Goal: Task Accomplishment & Management: Manage account settings

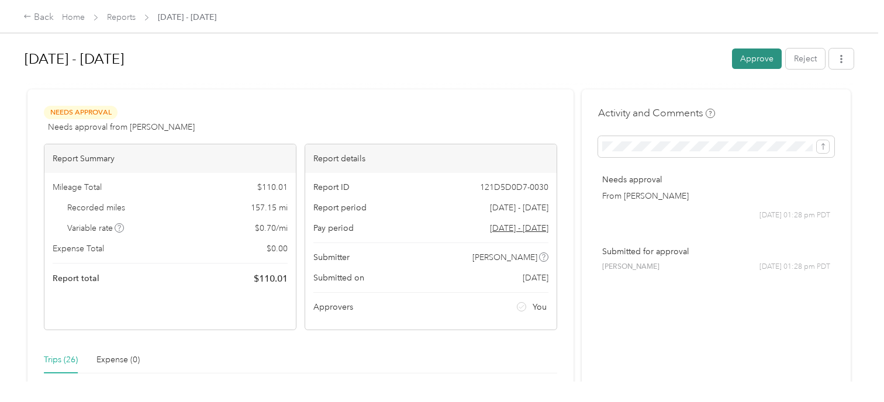
click at [748, 62] on button "Approve" at bounding box center [757, 59] width 50 height 20
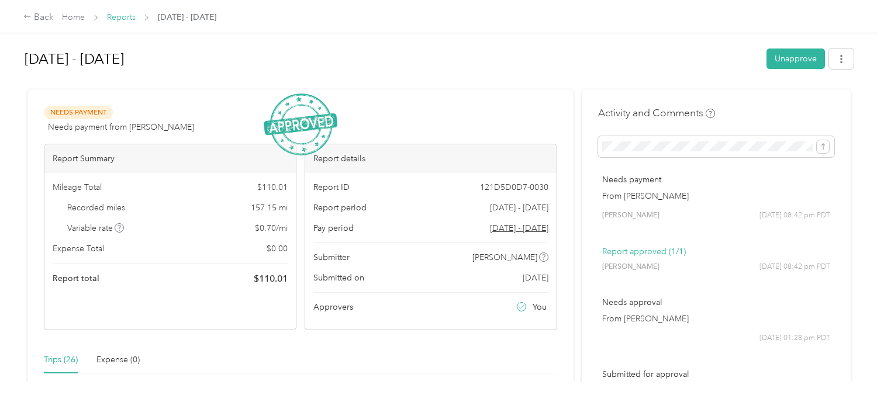
click at [122, 18] on link "Reports" at bounding box center [121, 17] width 29 height 10
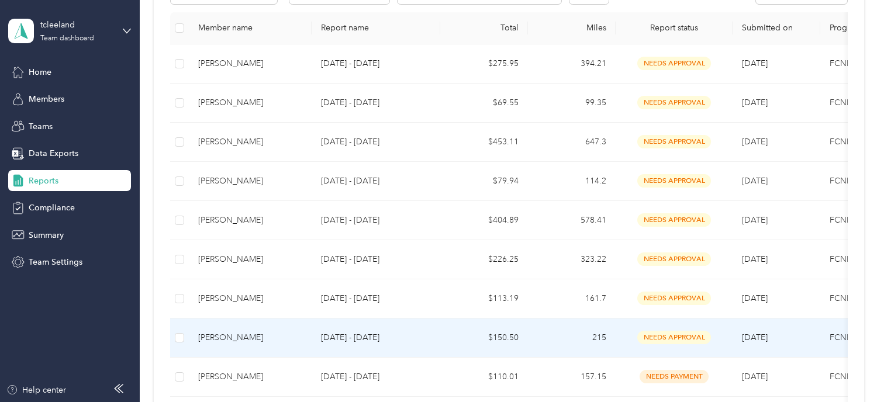
scroll to position [233, 0]
click at [250, 338] on div "[PERSON_NAME]" at bounding box center [250, 338] width 104 height 13
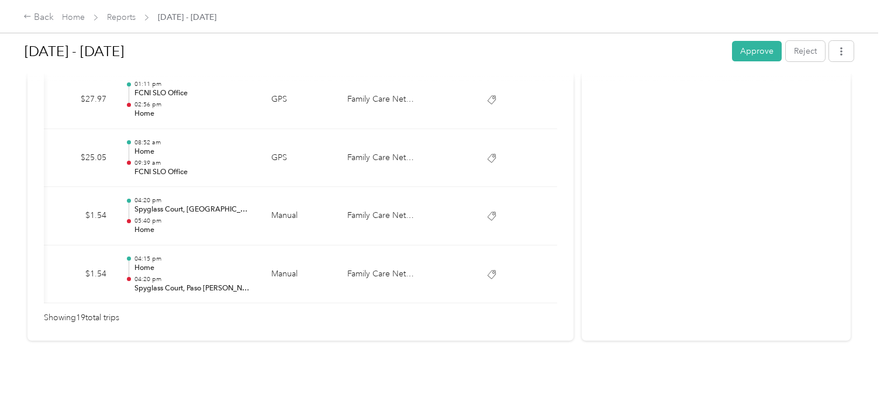
scroll to position [1238, 0]
click at [746, 51] on button "Approve" at bounding box center [757, 51] width 50 height 20
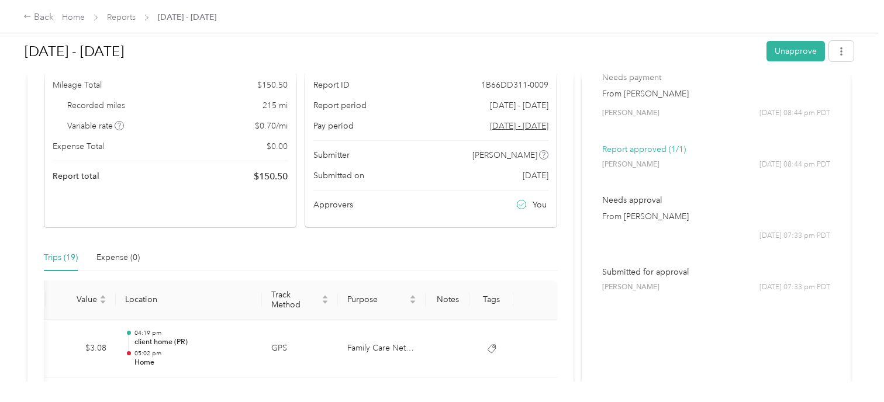
scroll to position [0, 0]
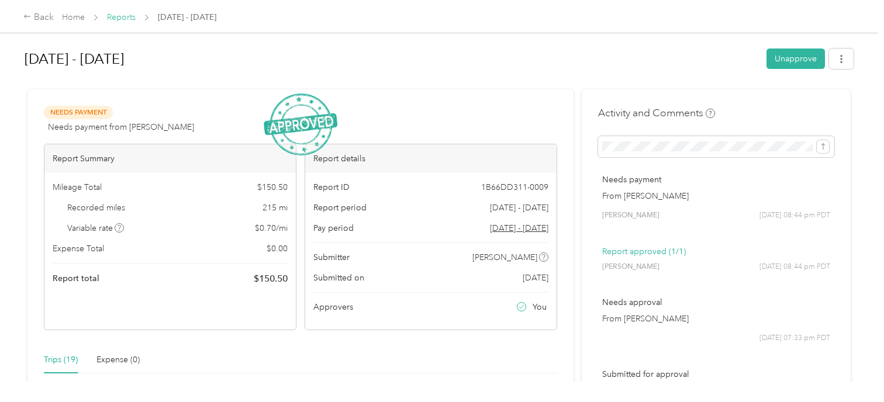
click at [125, 20] on link "Reports" at bounding box center [121, 17] width 29 height 10
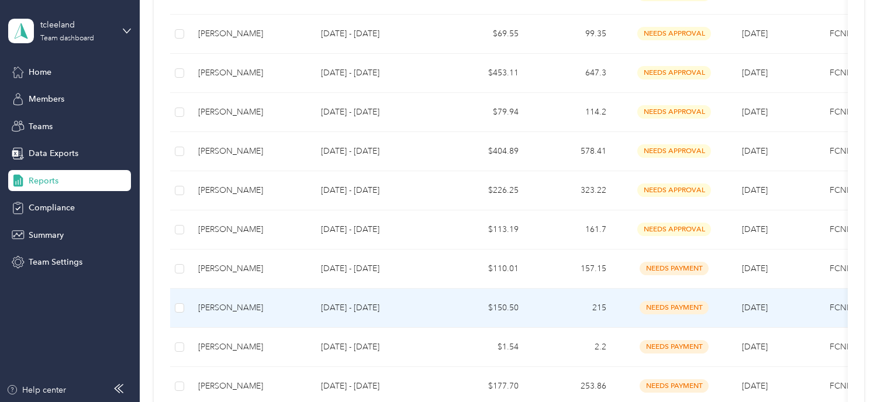
scroll to position [365, 0]
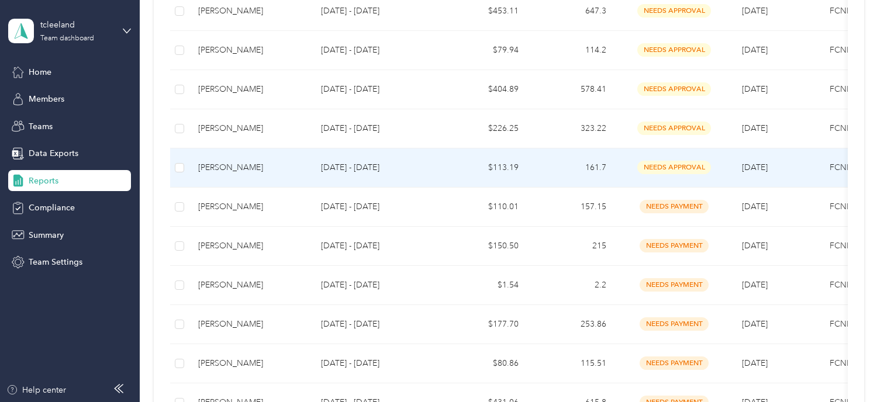
click at [233, 164] on div "[PERSON_NAME]" at bounding box center [250, 167] width 104 height 13
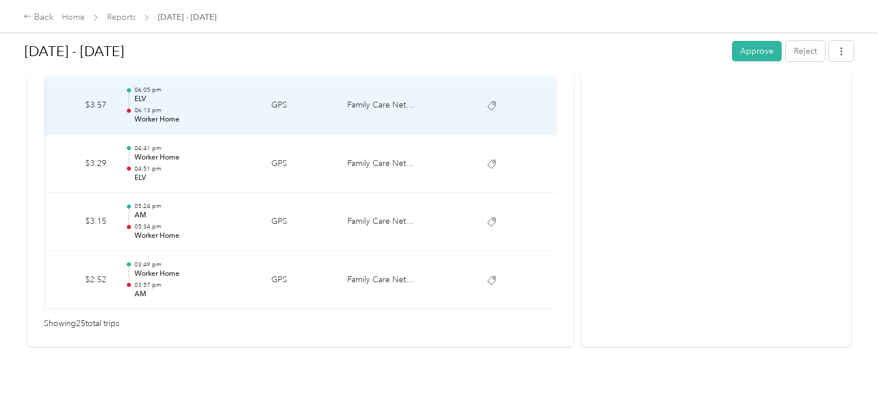
scroll to position [1561, 0]
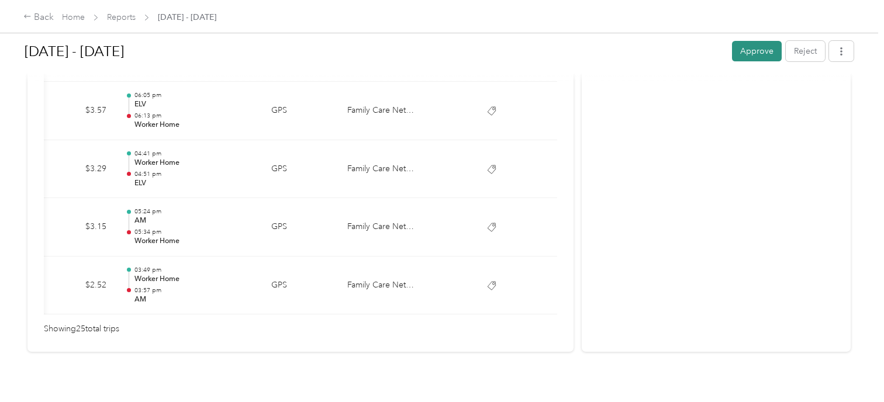
click at [751, 53] on button "Approve" at bounding box center [757, 51] width 50 height 20
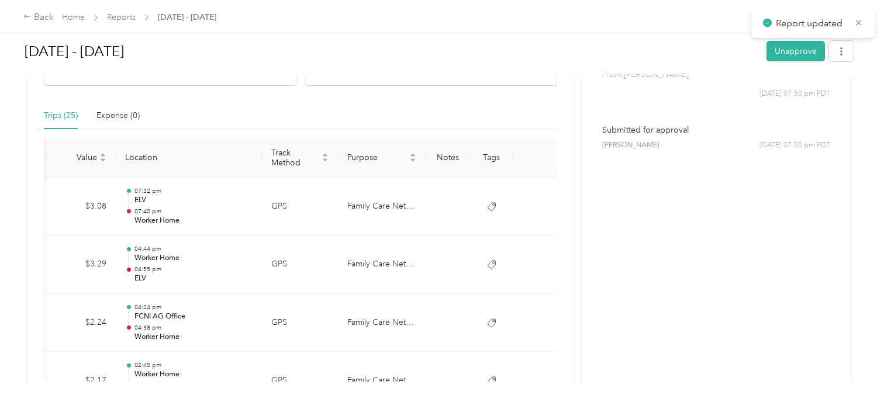
scroll to position [224, 0]
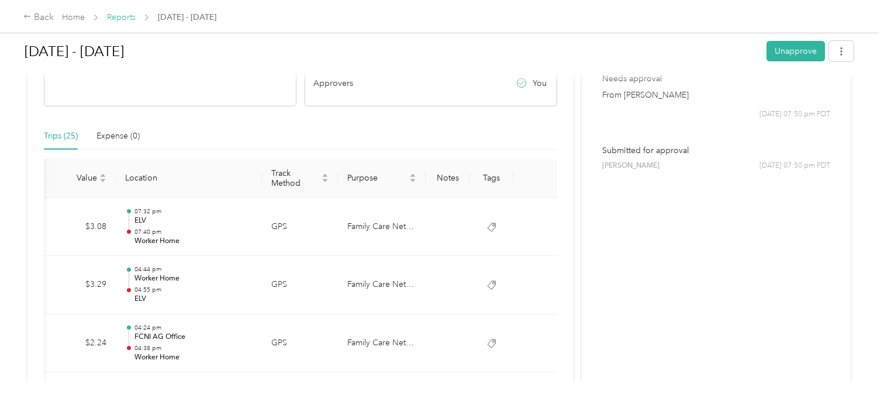
click at [122, 18] on link "Reports" at bounding box center [121, 17] width 29 height 10
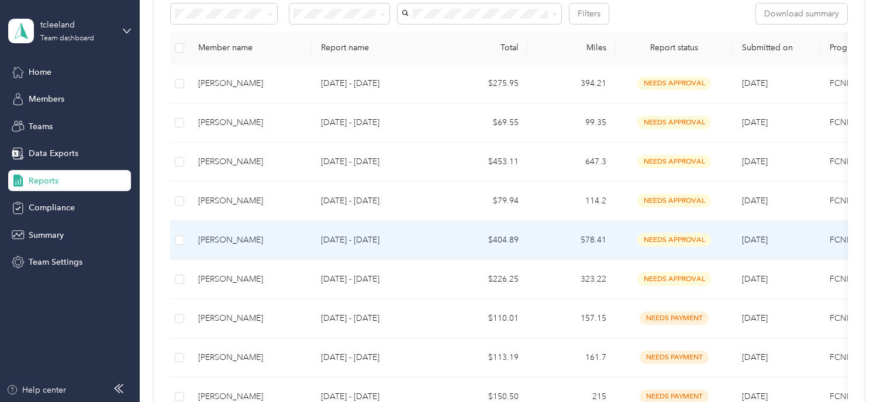
scroll to position [215, 0]
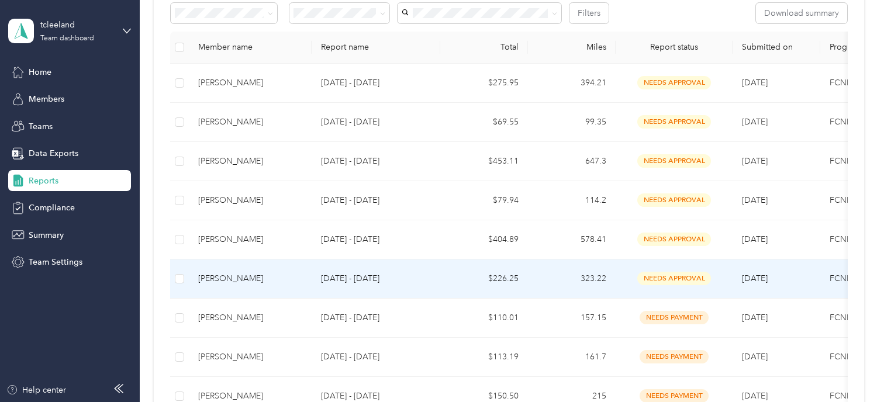
click at [224, 274] on div "[PERSON_NAME]" at bounding box center [250, 278] width 104 height 13
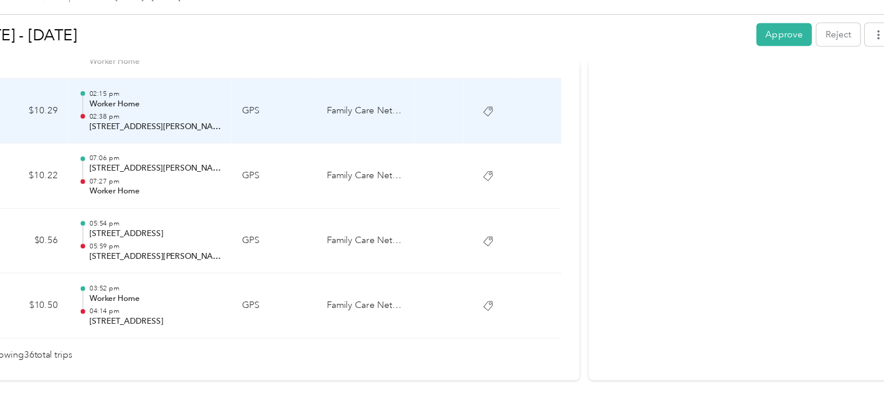
scroll to position [2192, 0]
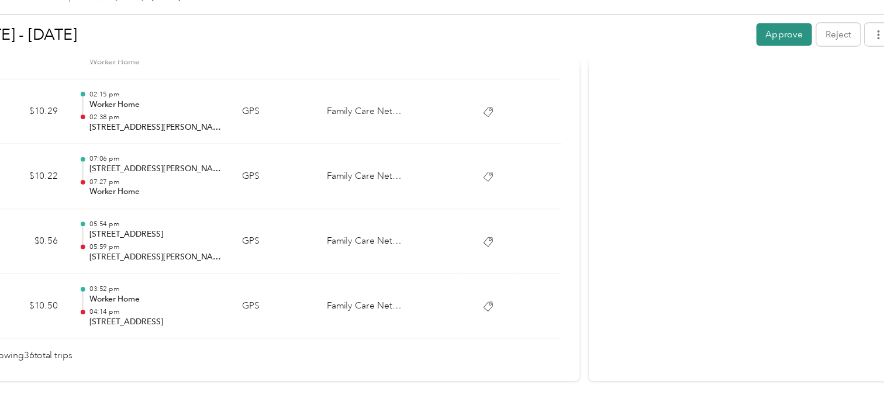
click at [753, 49] on button "Approve" at bounding box center [757, 51] width 50 height 20
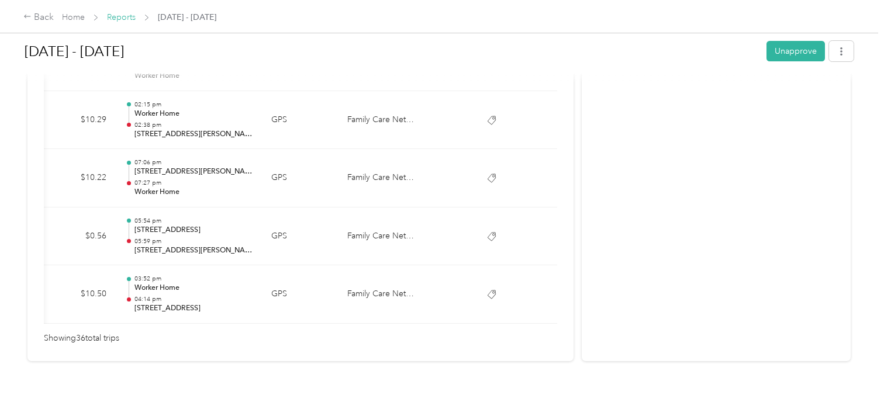
click at [117, 18] on link "Reports" at bounding box center [121, 17] width 29 height 10
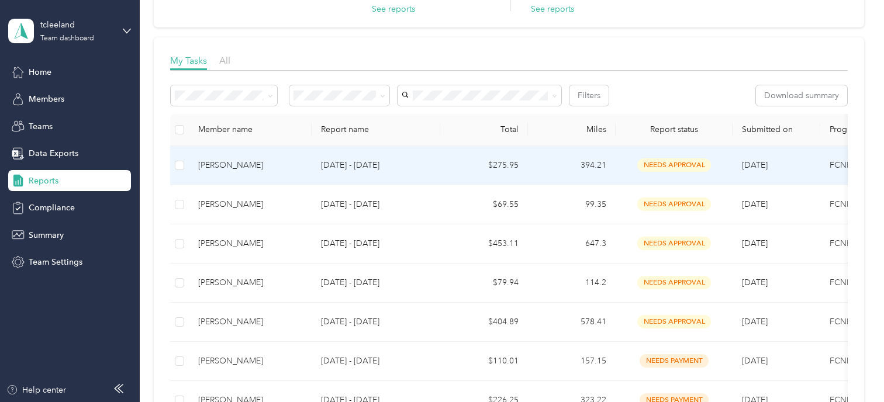
scroll to position [140, 0]
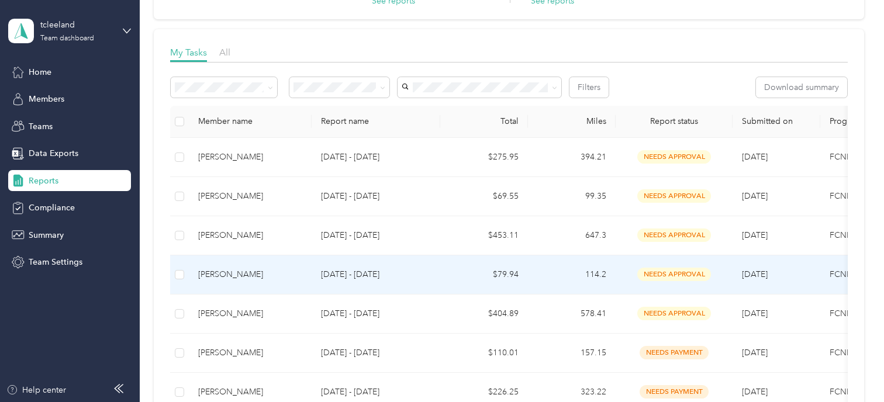
click at [223, 271] on div "[PERSON_NAME]" at bounding box center [250, 274] width 104 height 13
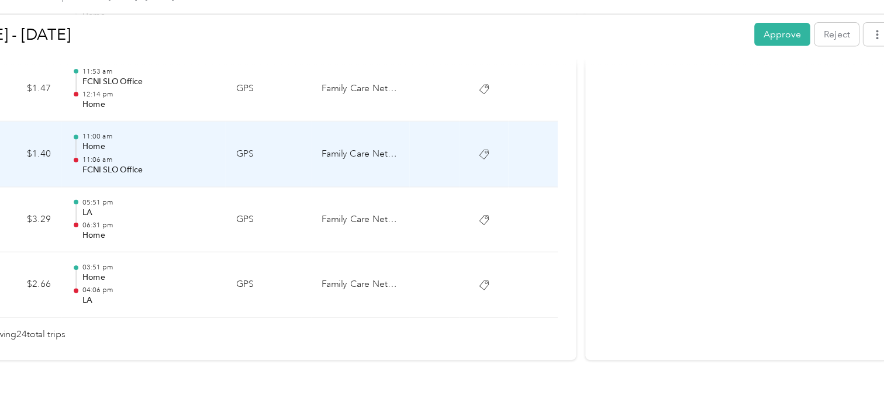
scroll to position [1519, 0]
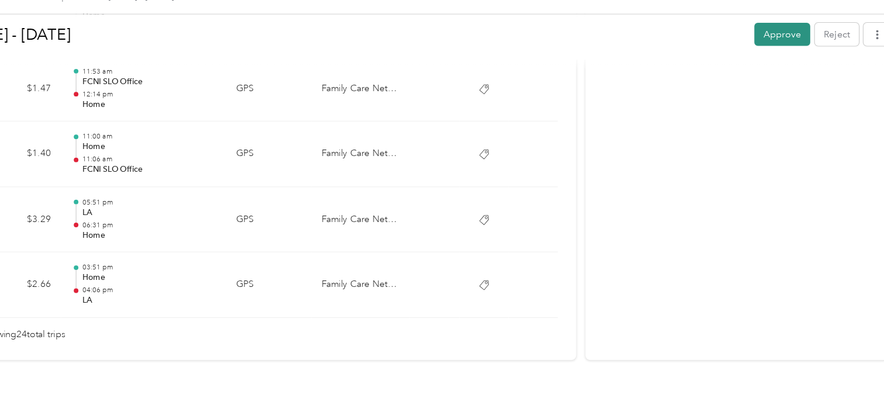
click at [755, 50] on button "Approve" at bounding box center [757, 51] width 50 height 20
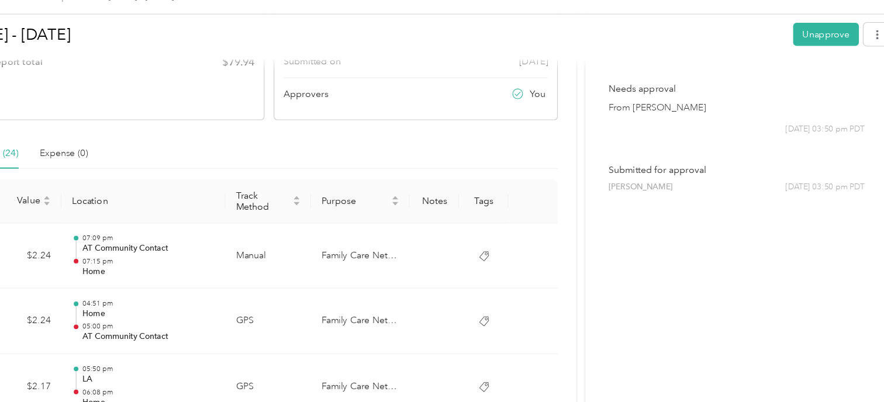
scroll to position [0, 0]
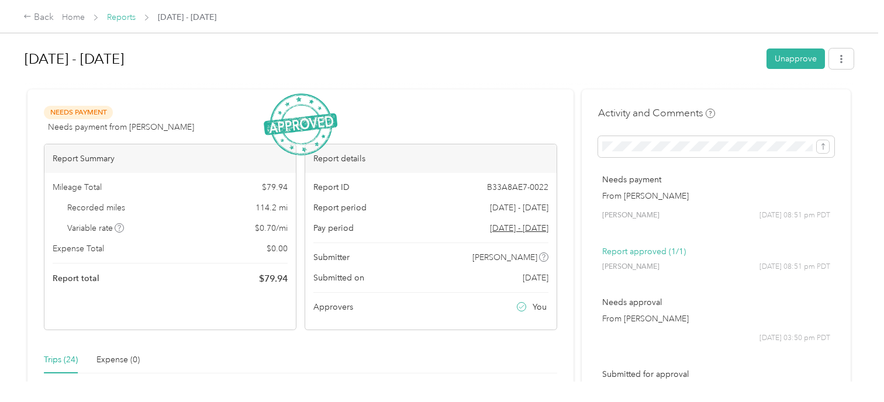
click at [118, 18] on link "Reports" at bounding box center [121, 17] width 29 height 10
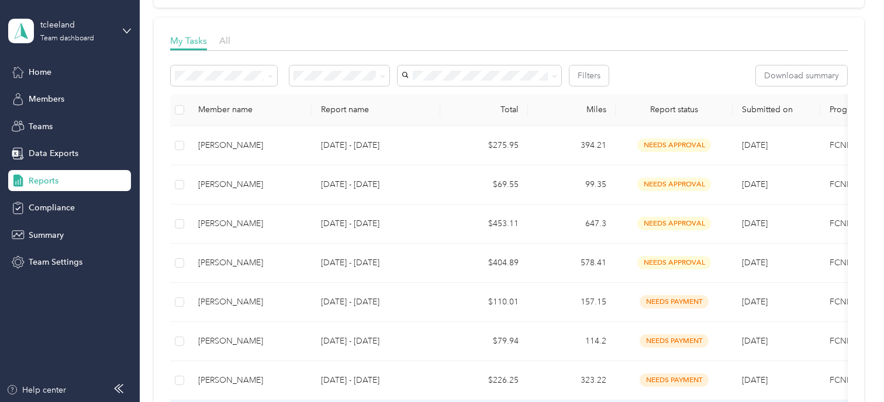
scroll to position [152, 0]
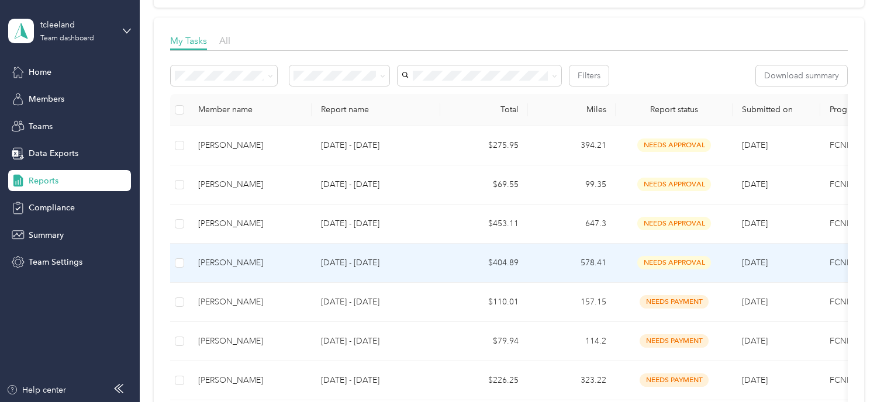
click at [229, 261] on div "[PERSON_NAME]" at bounding box center [250, 263] width 104 height 13
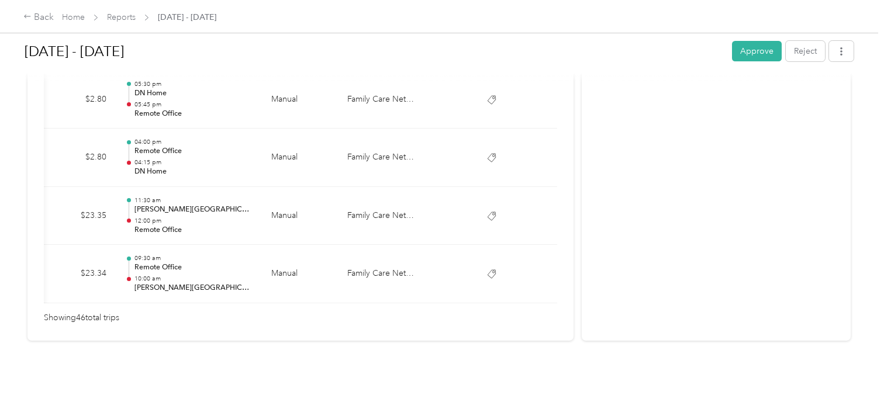
scroll to position [2806, 0]
click at [759, 46] on button "Approve" at bounding box center [757, 51] width 50 height 20
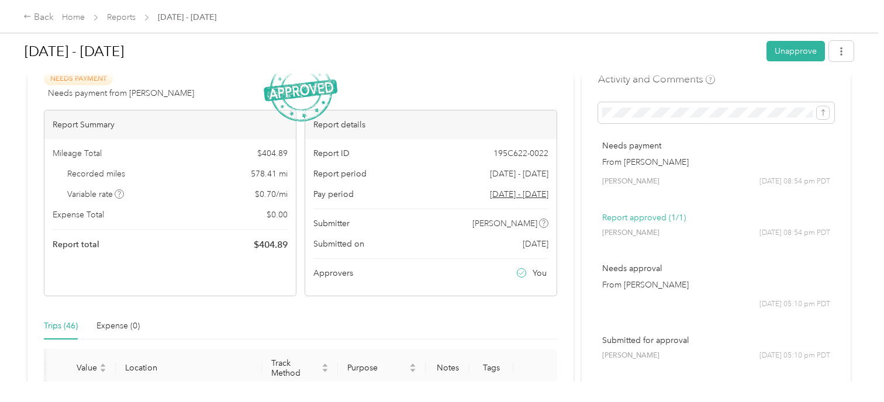
scroll to position [0, 0]
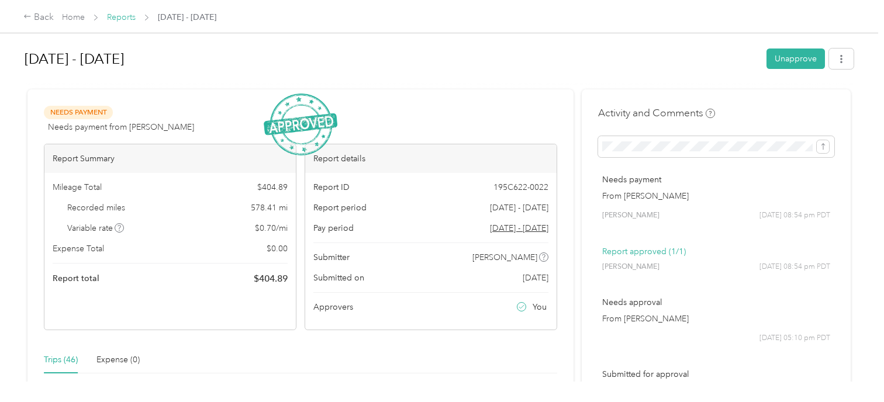
click at [121, 18] on link "Reports" at bounding box center [121, 17] width 29 height 10
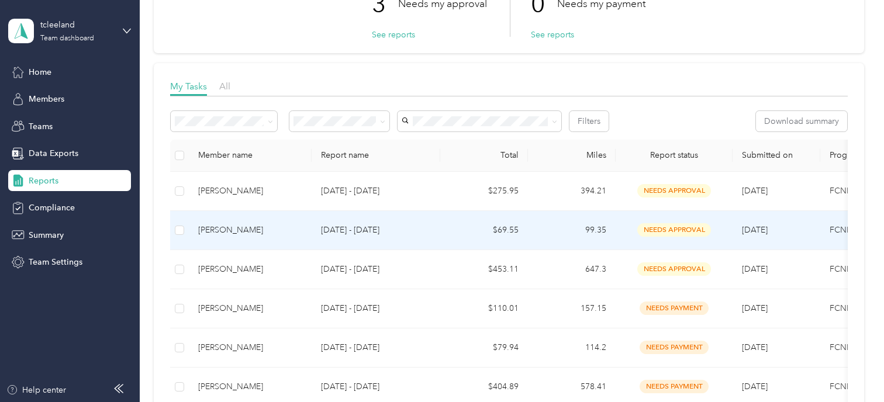
scroll to position [123, 0]
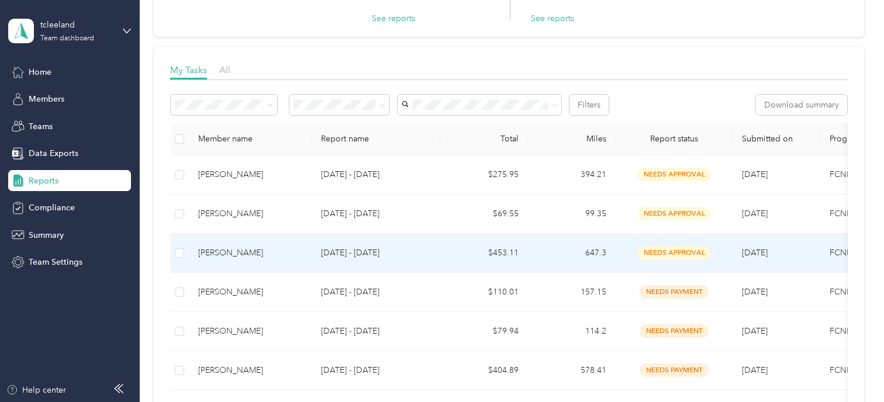
click at [235, 250] on div "[PERSON_NAME]" at bounding box center [250, 253] width 104 height 13
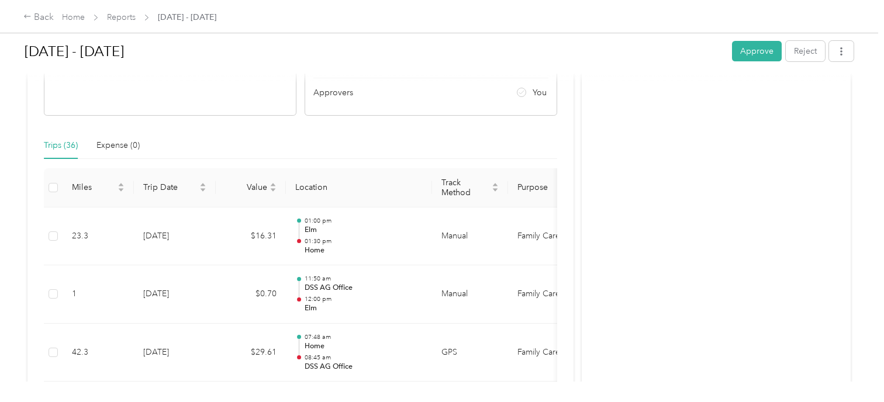
scroll to position [211, 0]
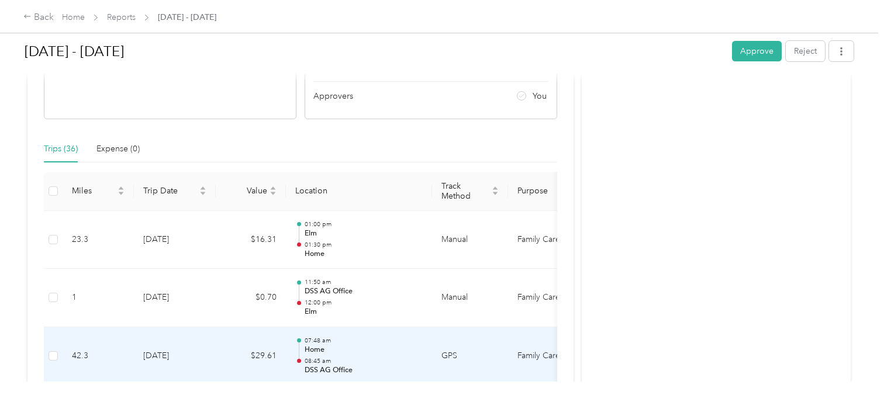
click at [490, 341] on td "GPS" at bounding box center [470, 356] width 76 height 58
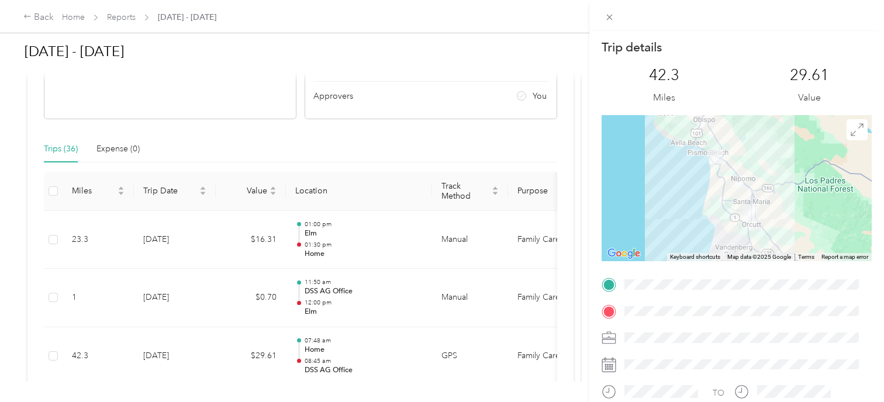
click at [335, 186] on div "Trip details This trip cannot be edited because it is either under review, appr…" at bounding box center [442, 201] width 884 height 402
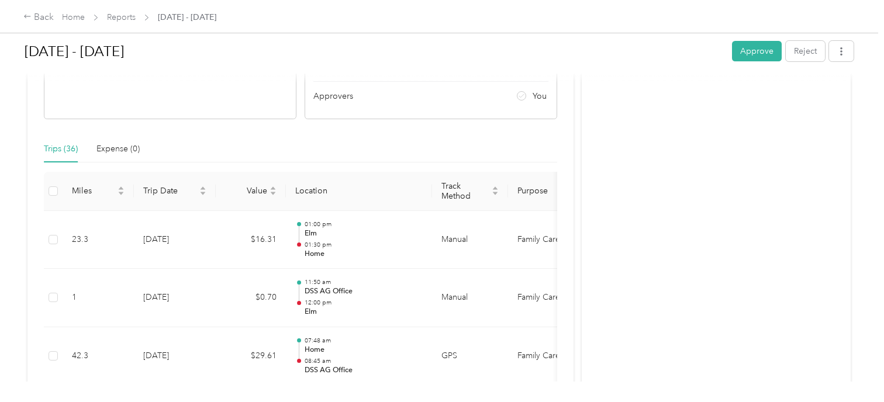
click at [335, 402] on div "Trip details This trip cannot be edited because it is either under review, appr…" at bounding box center [439, 402] width 878 height 0
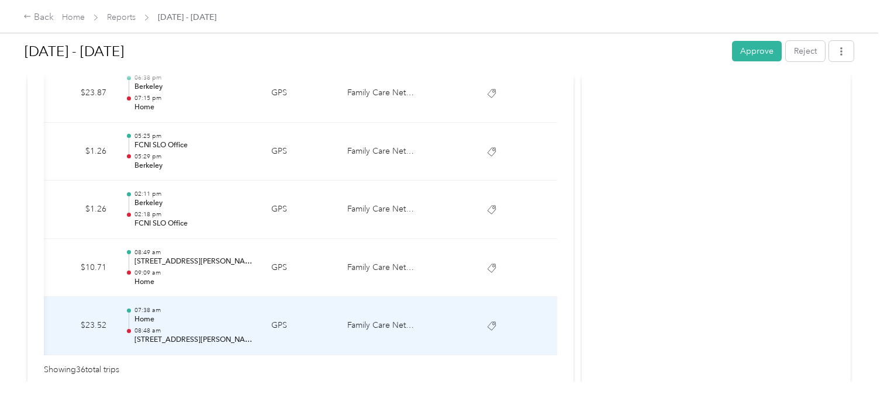
scroll to position [2225, 0]
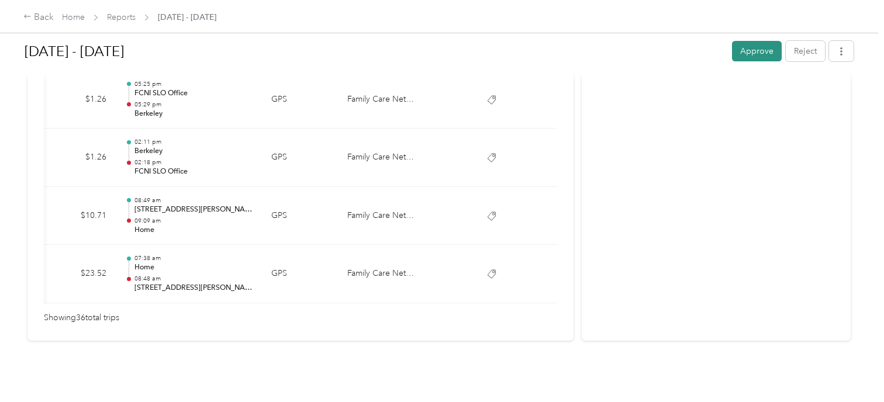
click at [750, 55] on button "Approve" at bounding box center [757, 51] width 50 height 20
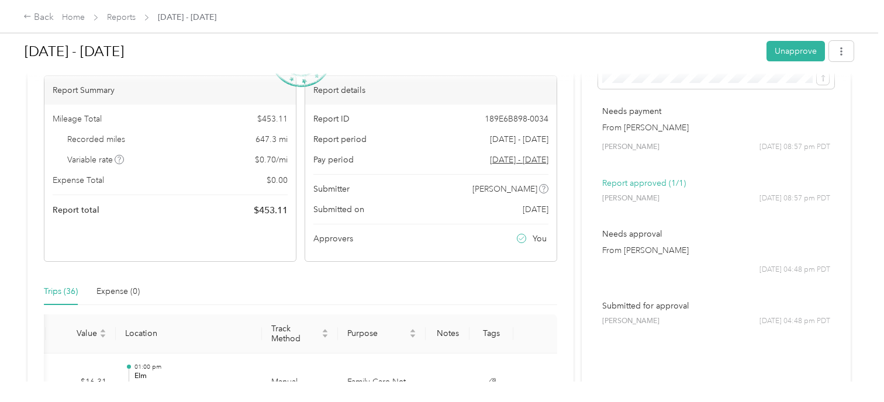
scroll to position [0, 0]
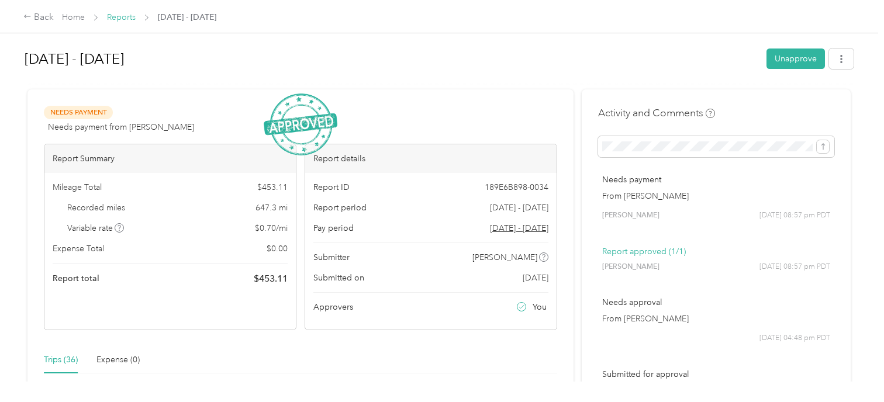
click at [125, 15] on link "Reports" at bounding box center [121, 17] width 29 height 10
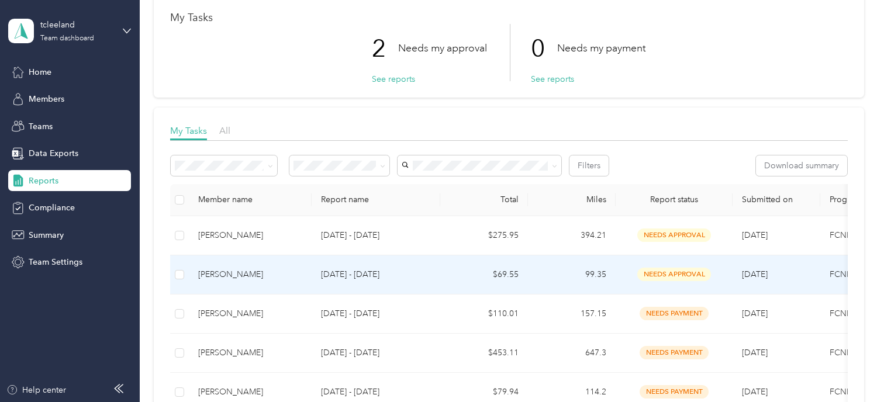
scroll to position [63, 0]
click at [240, 274] on div "[PERSON_NAME]" at bounding box center [250, 274] width 104 height 13
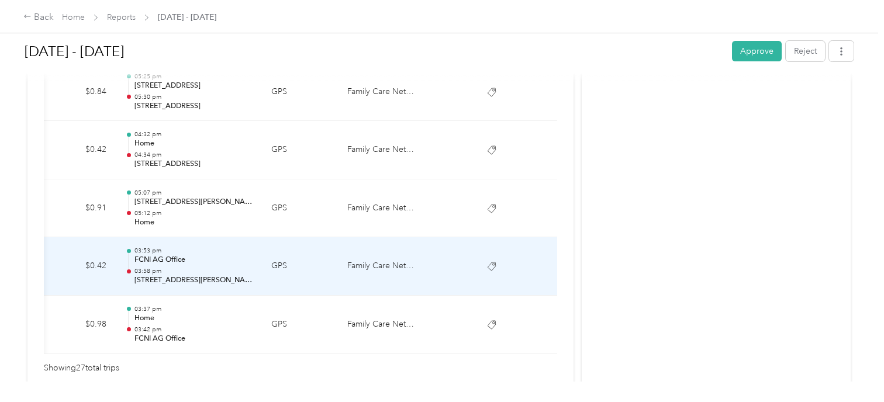
scroll to position [1702, 0]
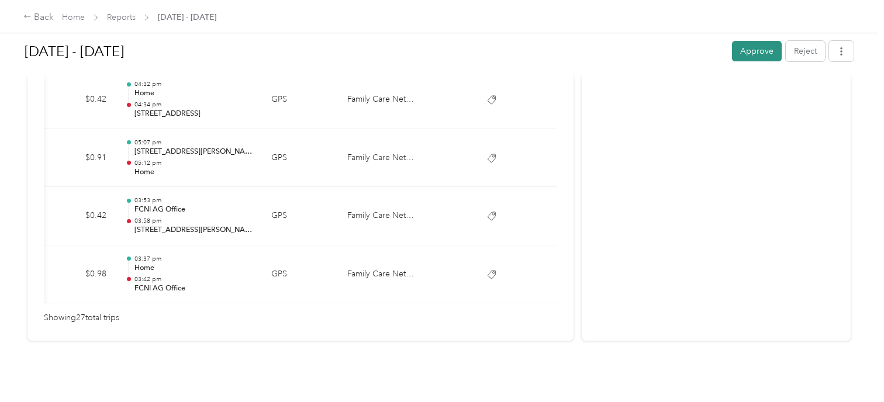
click at [750, 54] on button "Approve" at bounding box center [757, 51] width 50 height 20
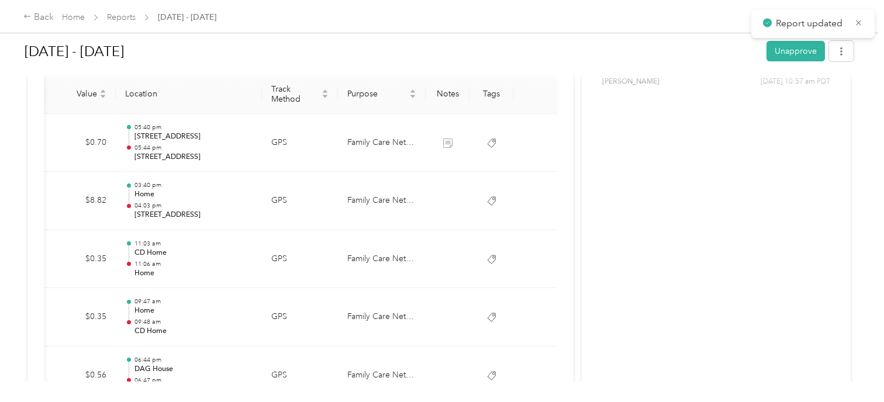
scroll to position [0, 0]
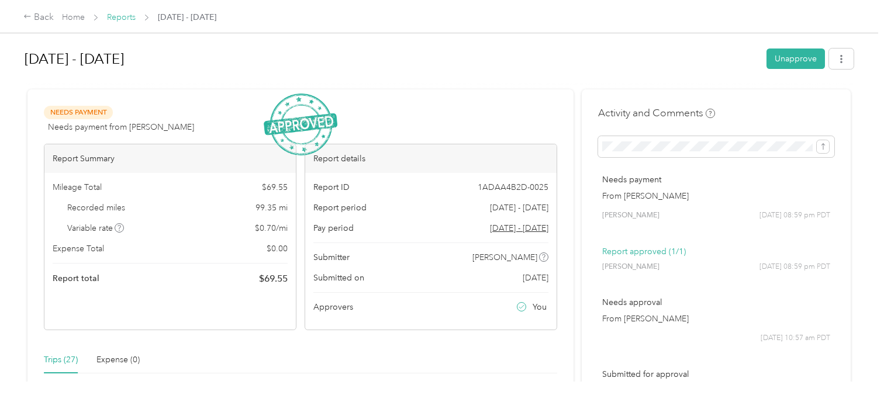
click at [115, 16] on link "Reports" at bounding box center [121, 17] width 29 height 10
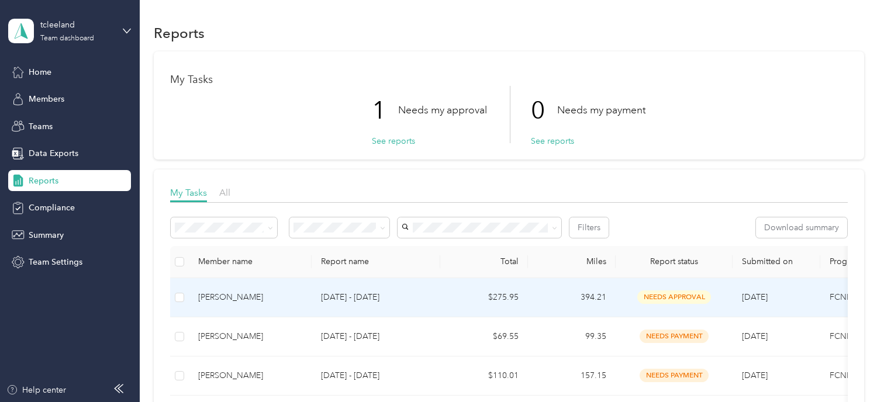
click at [239, 294] on div "[PERSON_NAME]" at bounding box center [250, 297] width 104 height 13
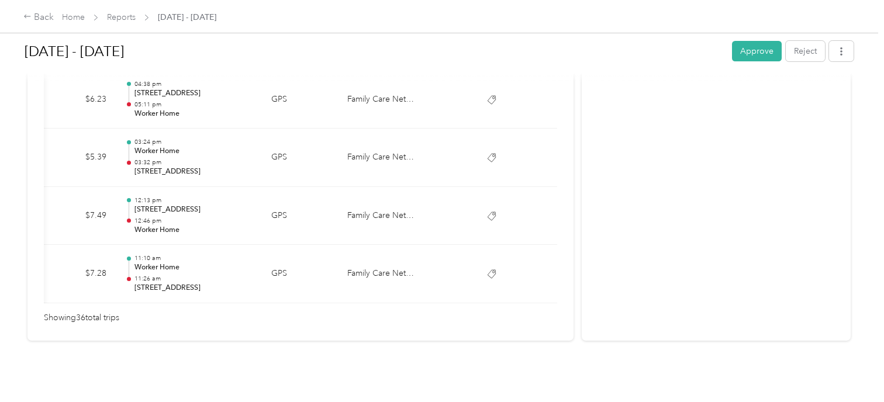
scroll to position [2224, 0]
click at [751, 49] on button "Approve" at bounding box center [757, 51] width 50 height 20
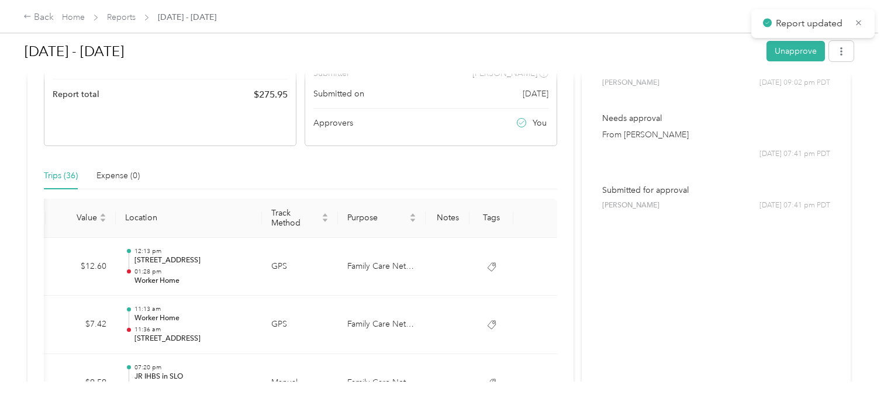
scroll to position [0, 0]
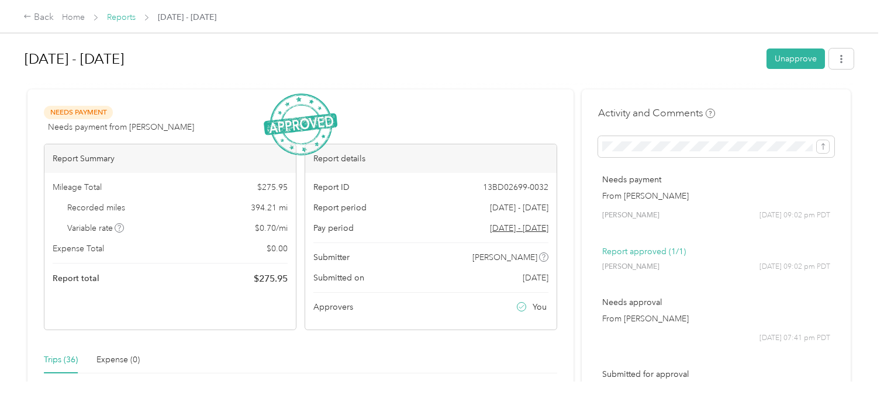
click at [122, 18] on link "Reports" at bounding box center [121, 17] width 29 height 10
